Goal: Task Accomplishment & Management: Complete application form

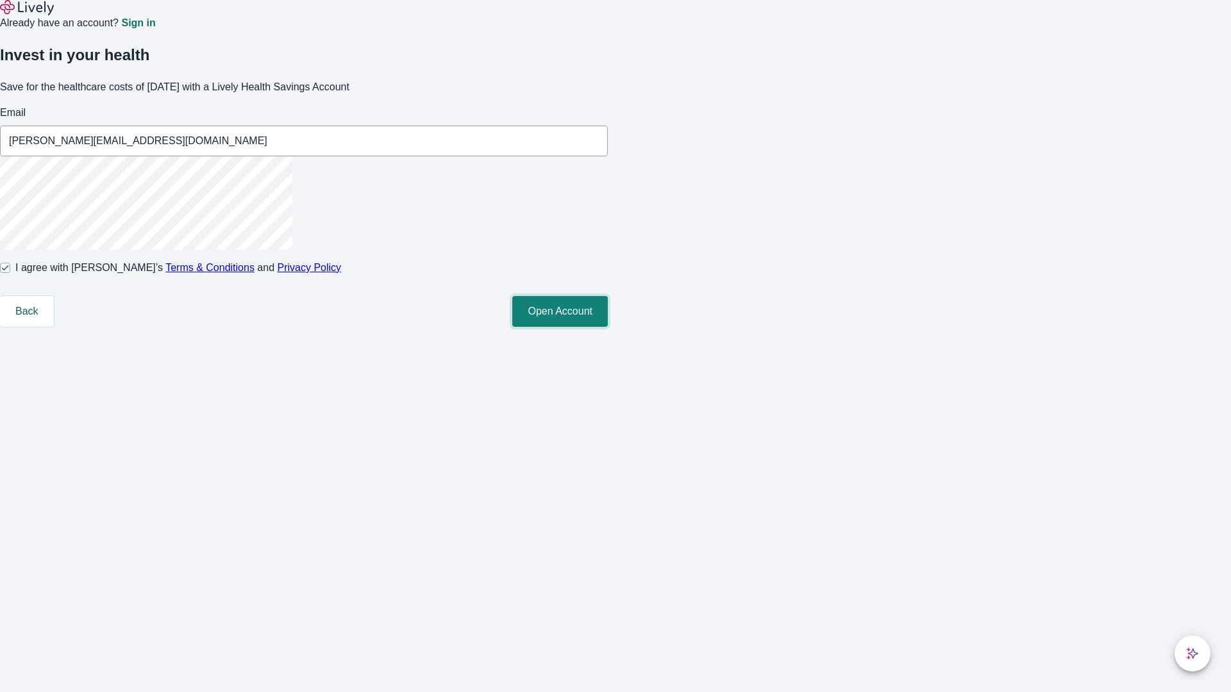
click at [608, 327] on button "Open Account" at bounding box center [560, 311] width 96 height 31
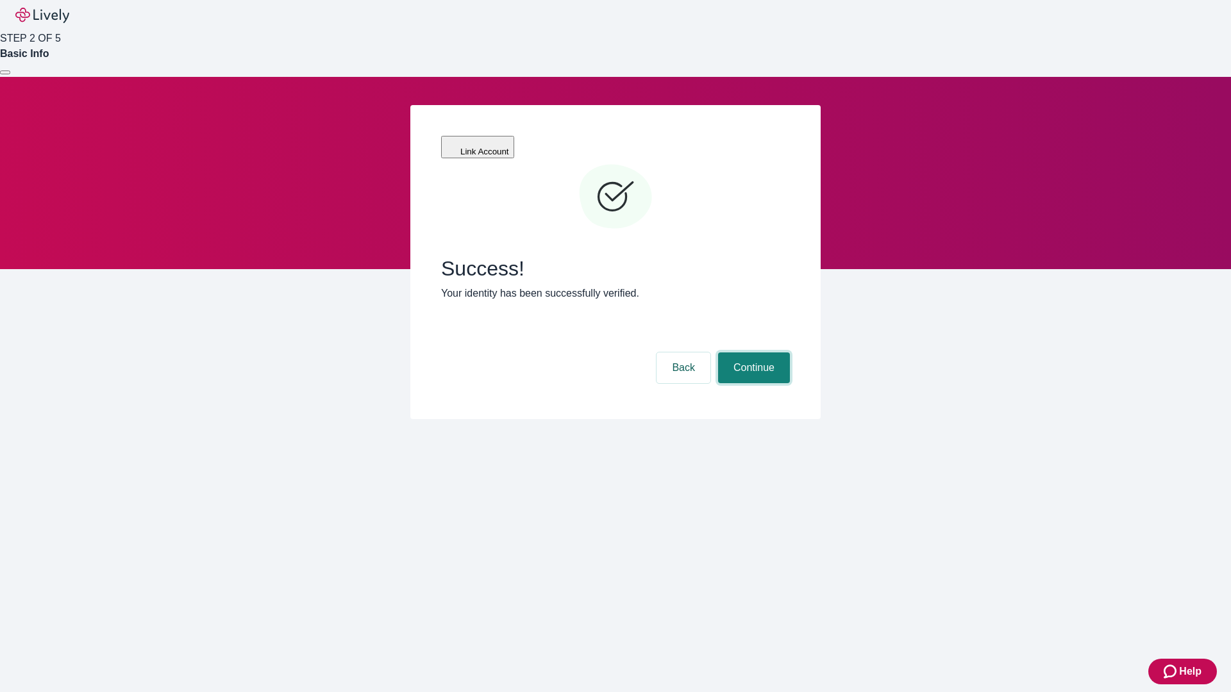
click at [752, 353] on button "Continue" at bounding box center [754, 368] width 72 height 31
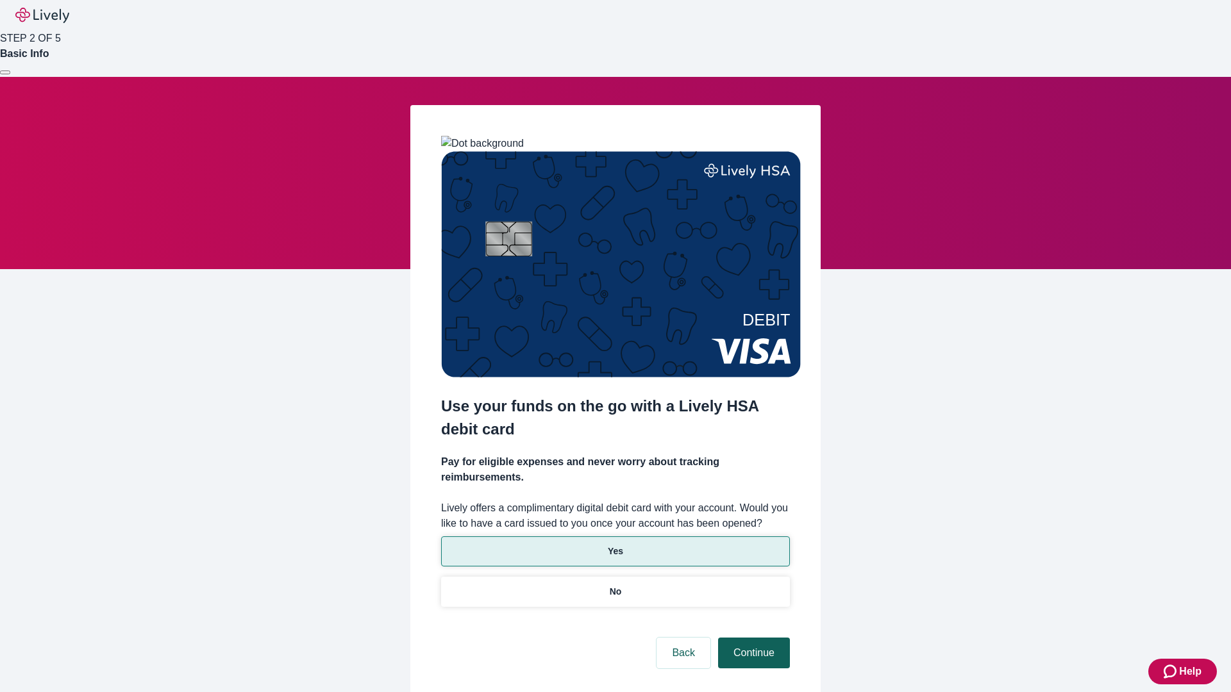
click at [615, 545] on p "Yes" at bounding box center [615, 551] width 15 height 13
click at [752, 638] on button "Continue" at bounding box center [754, 653] width 72 height 31
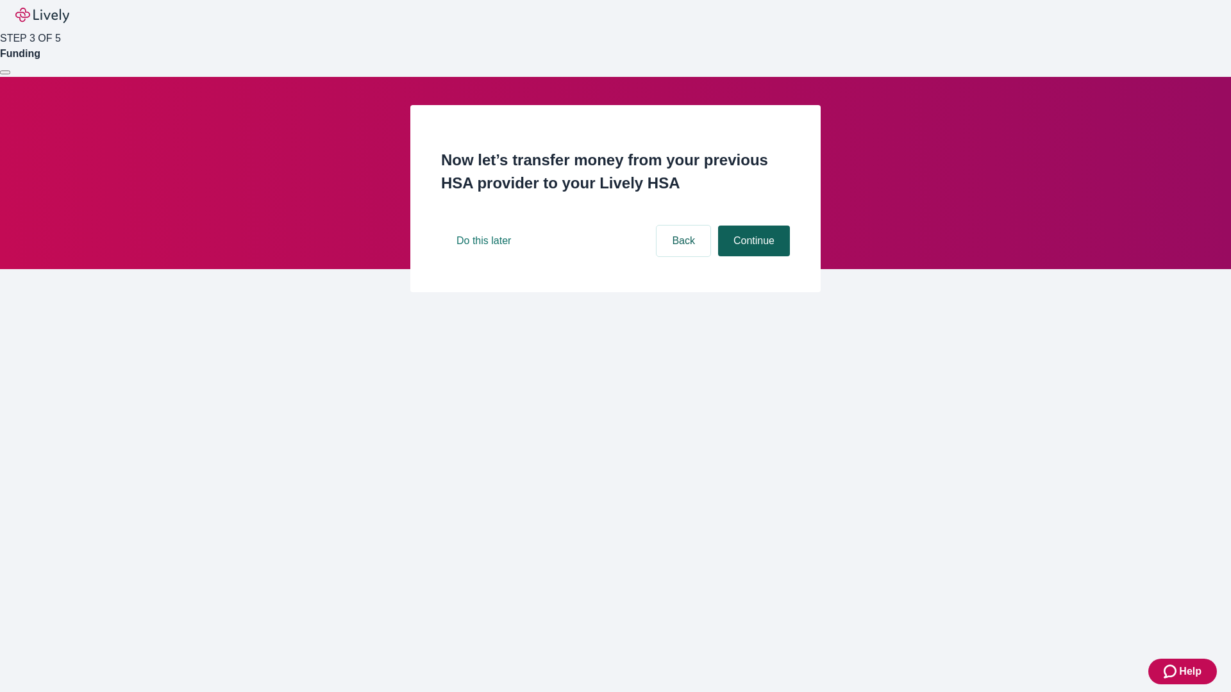
click at [752, 256] on button "Continue" at bounding box center [754, 241] width 72 height 31
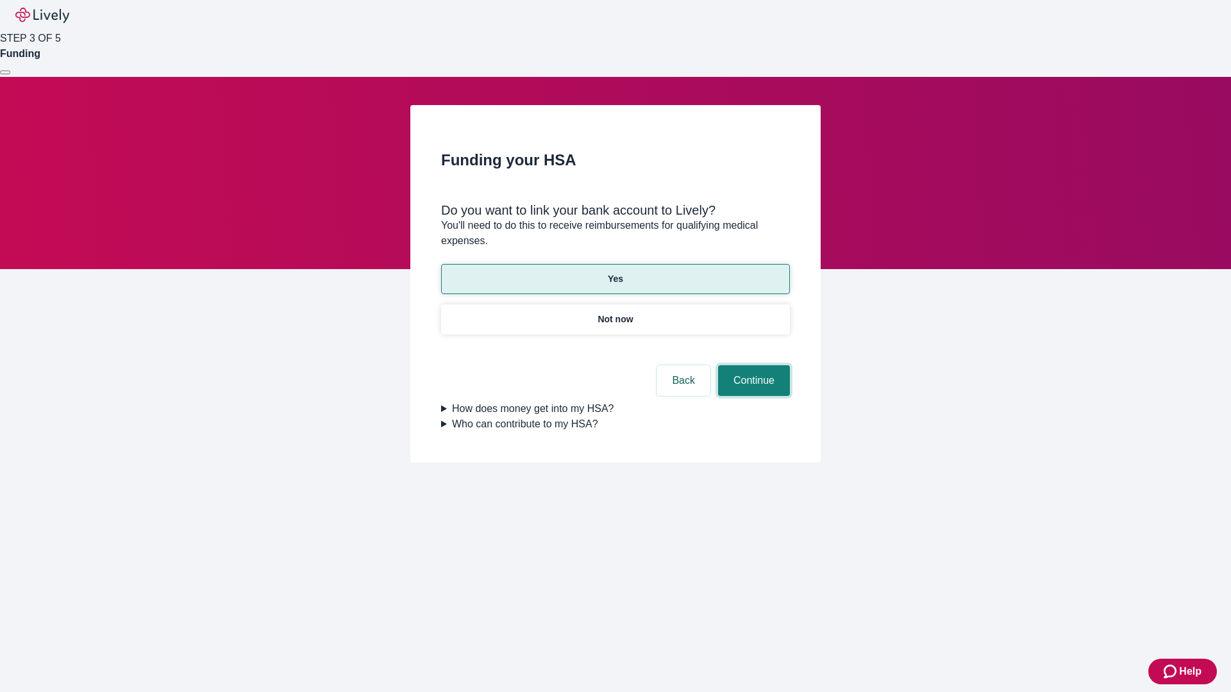
click at [752, 365] on button "Continue" at bounding box center [754, 380] width 72 height 31
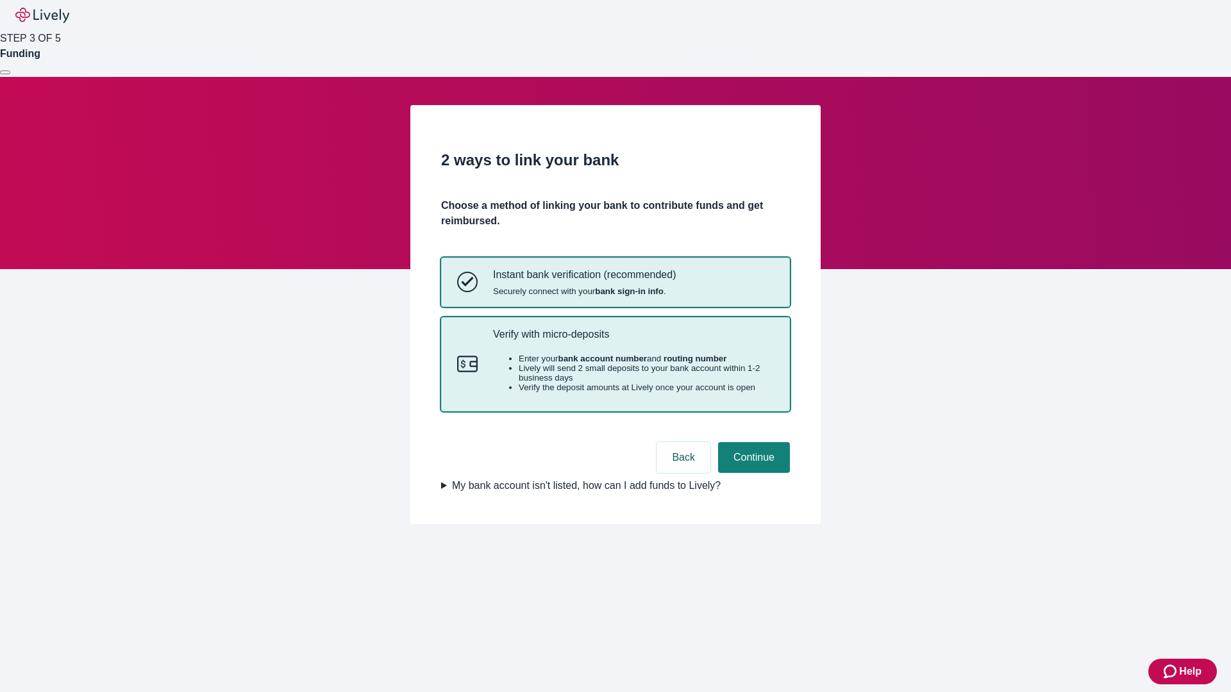
click at [633, 340] on p "Verify with micro-deposits" at bounding box center [633, 334] width 281 height 12
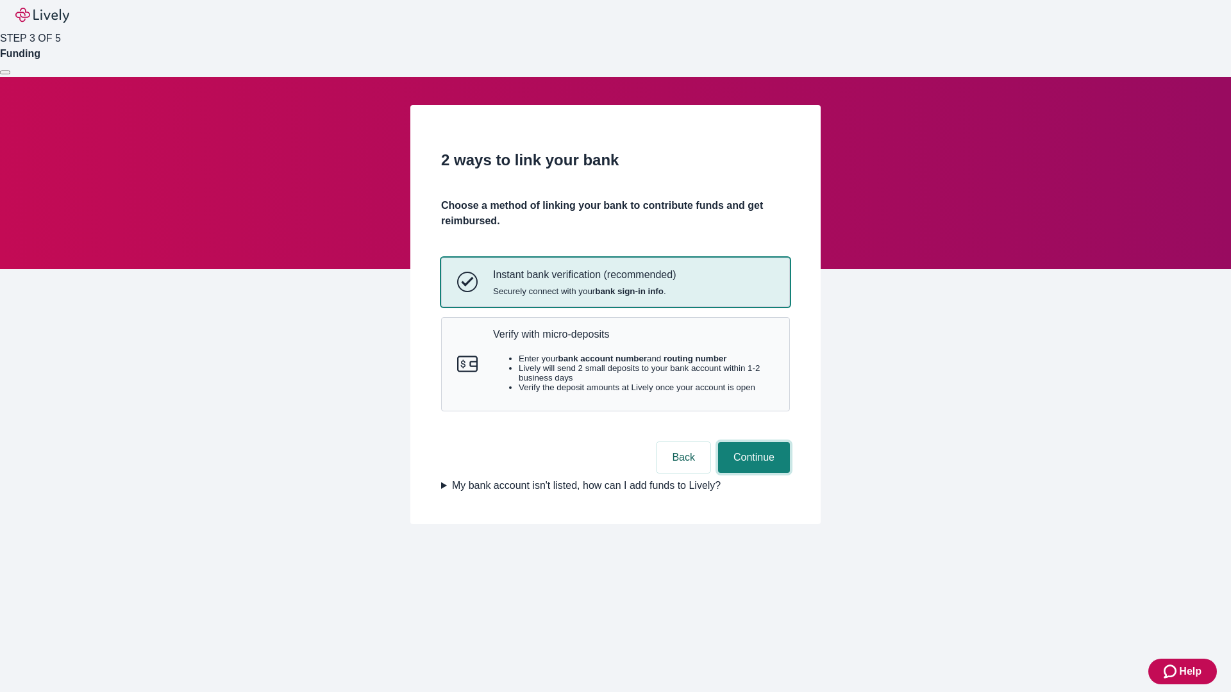
click at [752, 473] on button "Continue" at bounding box center [754, 457] width 72 height 31
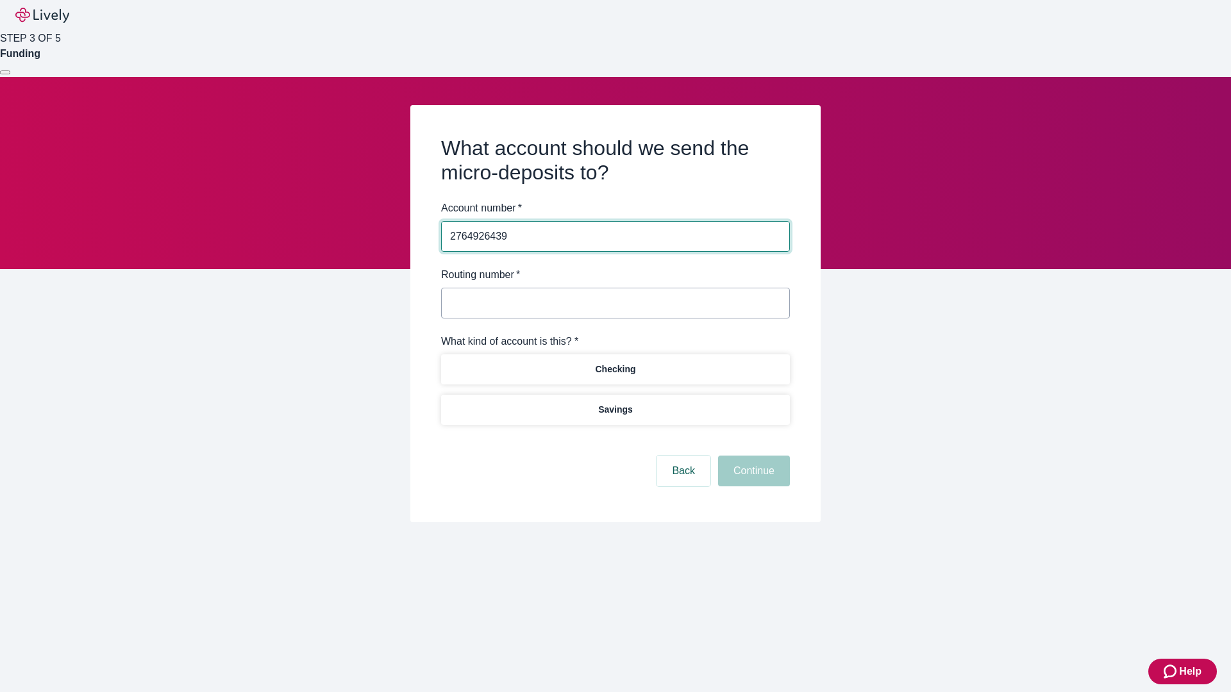
type input "2764926439"
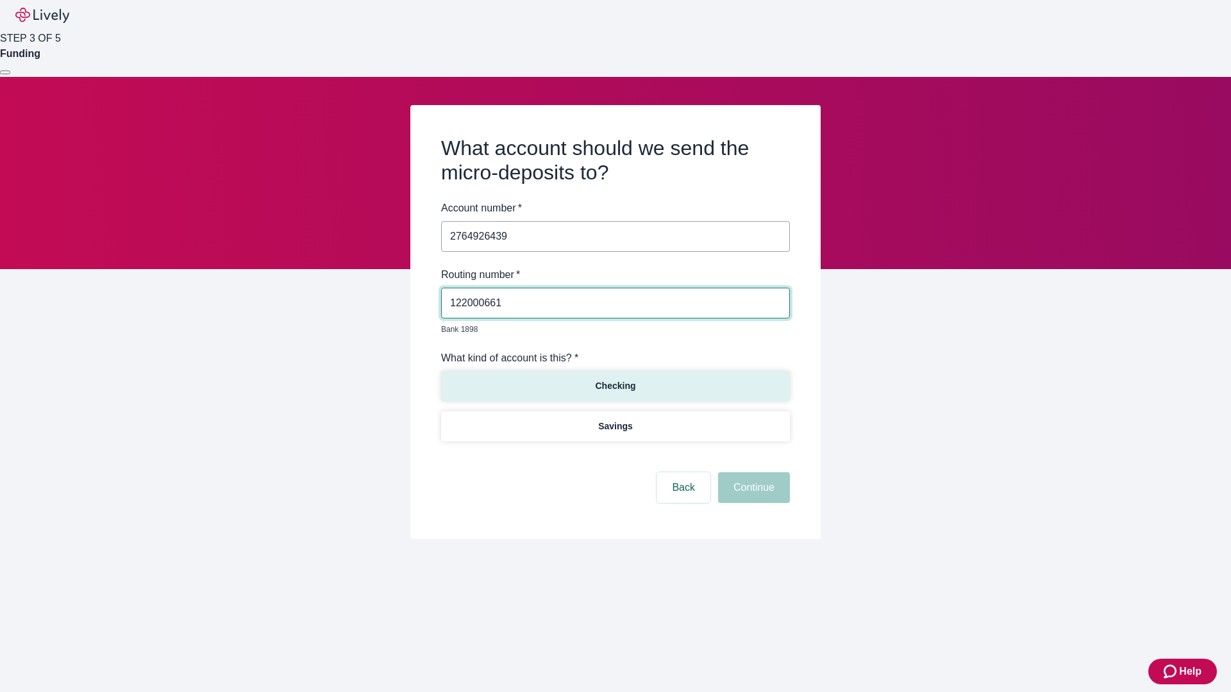
type input "122000661"
click at [615, 379] on p "Checking" at bounding box center [615, 385] width 40 height 13
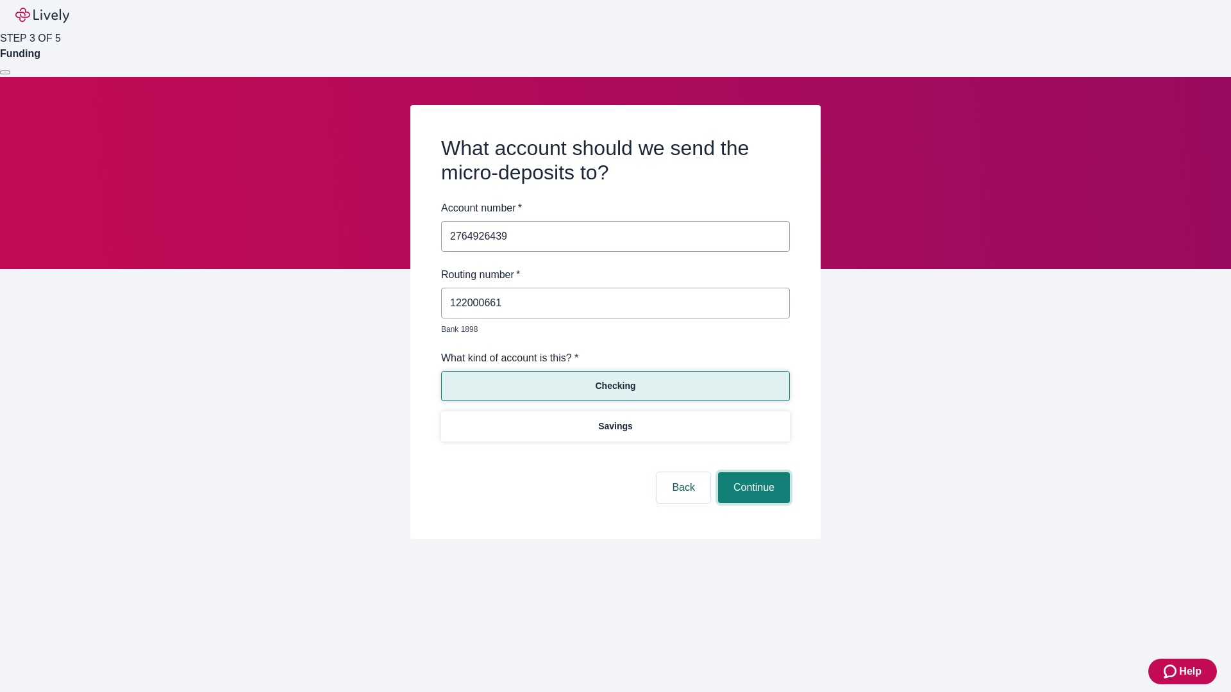
click at [752, 473] on button "Continue" at bounding box center [754, 487] width 72 height 31
